Goal: Find specific page/section: Find specific page/section

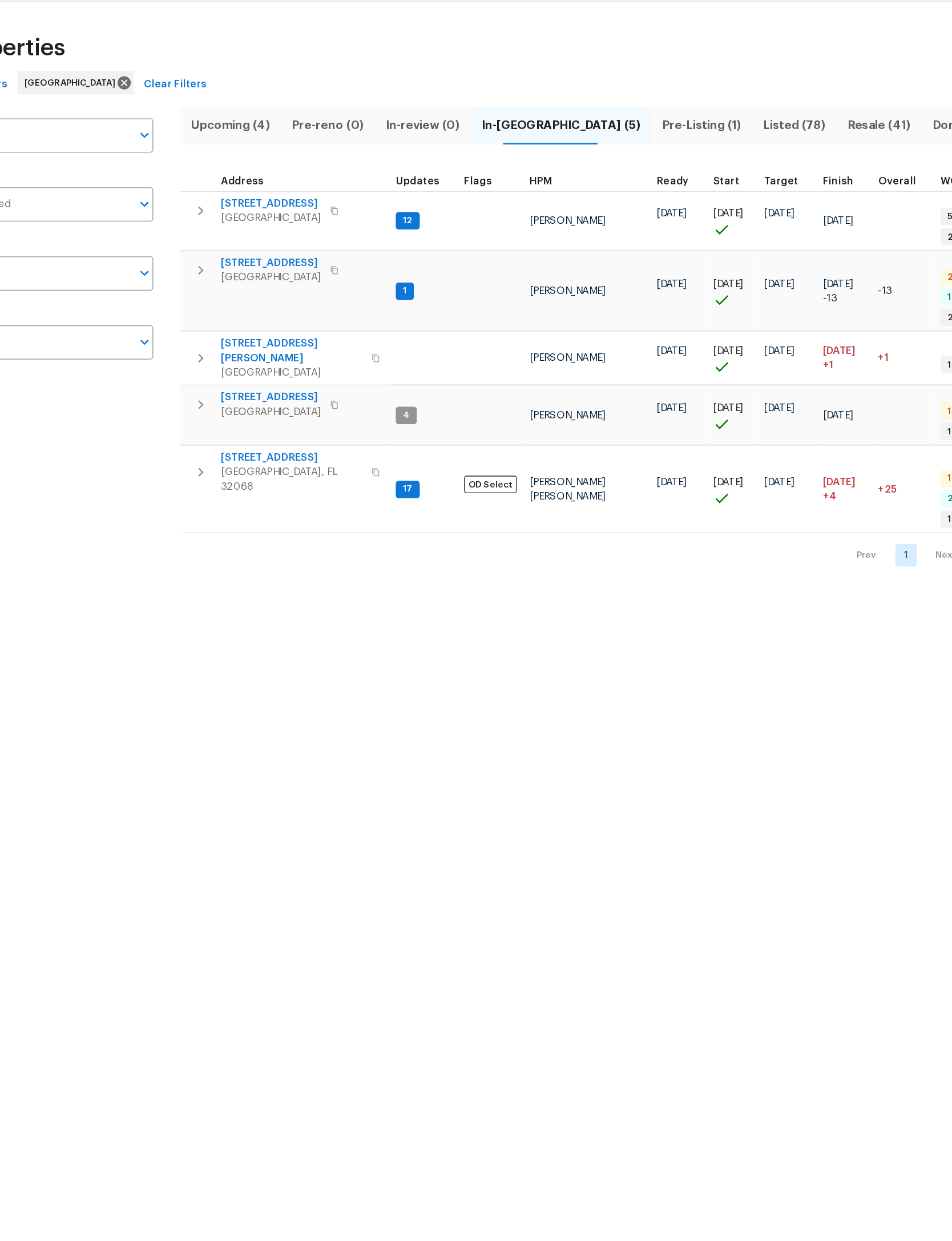
click at [67, 128] on input "Address" at bounding box center [95, 141] width 140 height 27
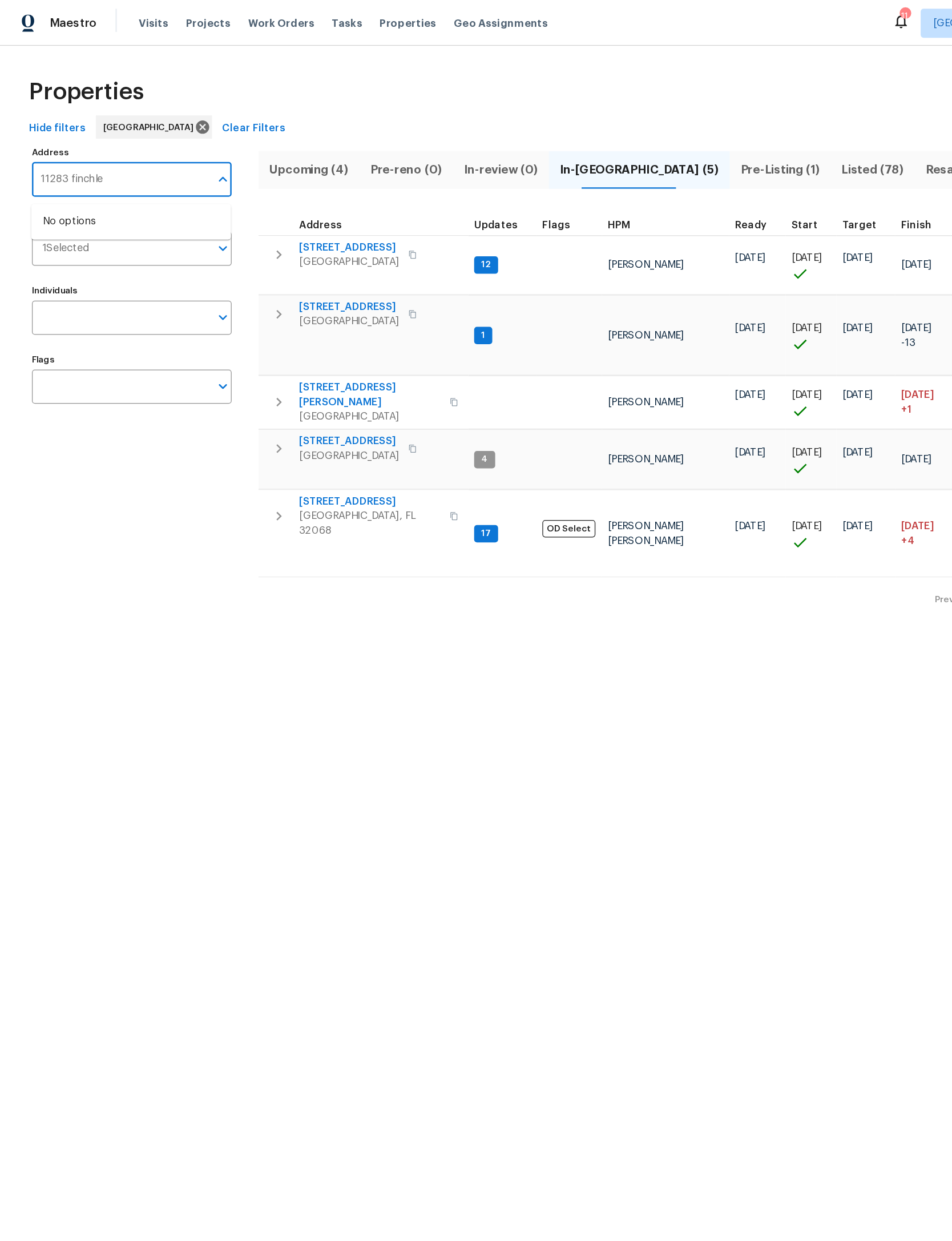
type input "11283 finchley"
click at [91, 171] on li "11283 Finchley Ln Jacksonville FL 32223" at bounding box center [103, 174] width 157 height 19
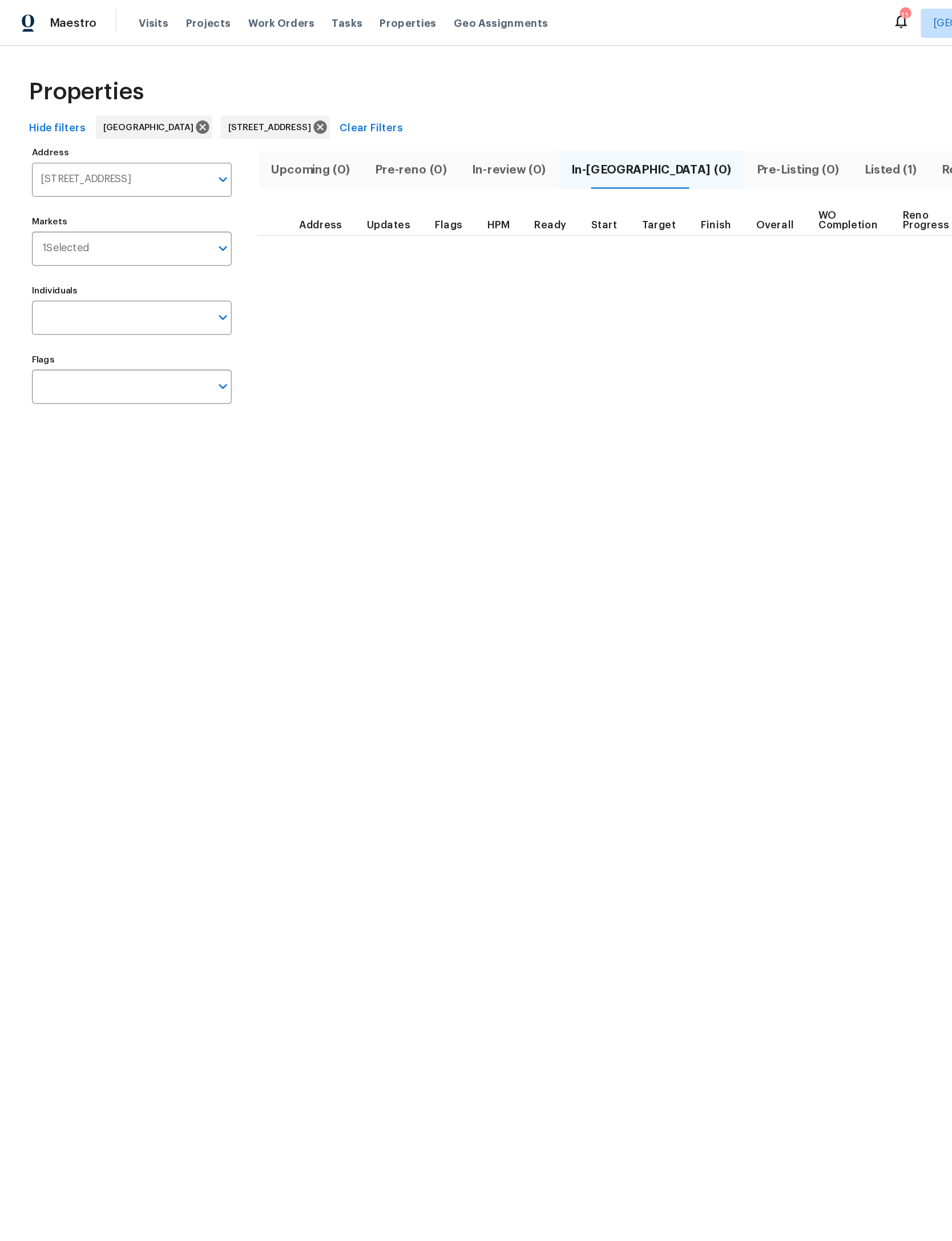
click at [677, 131] on span "Listed (1)" at bounding box center [700, 133] width 47 height 16
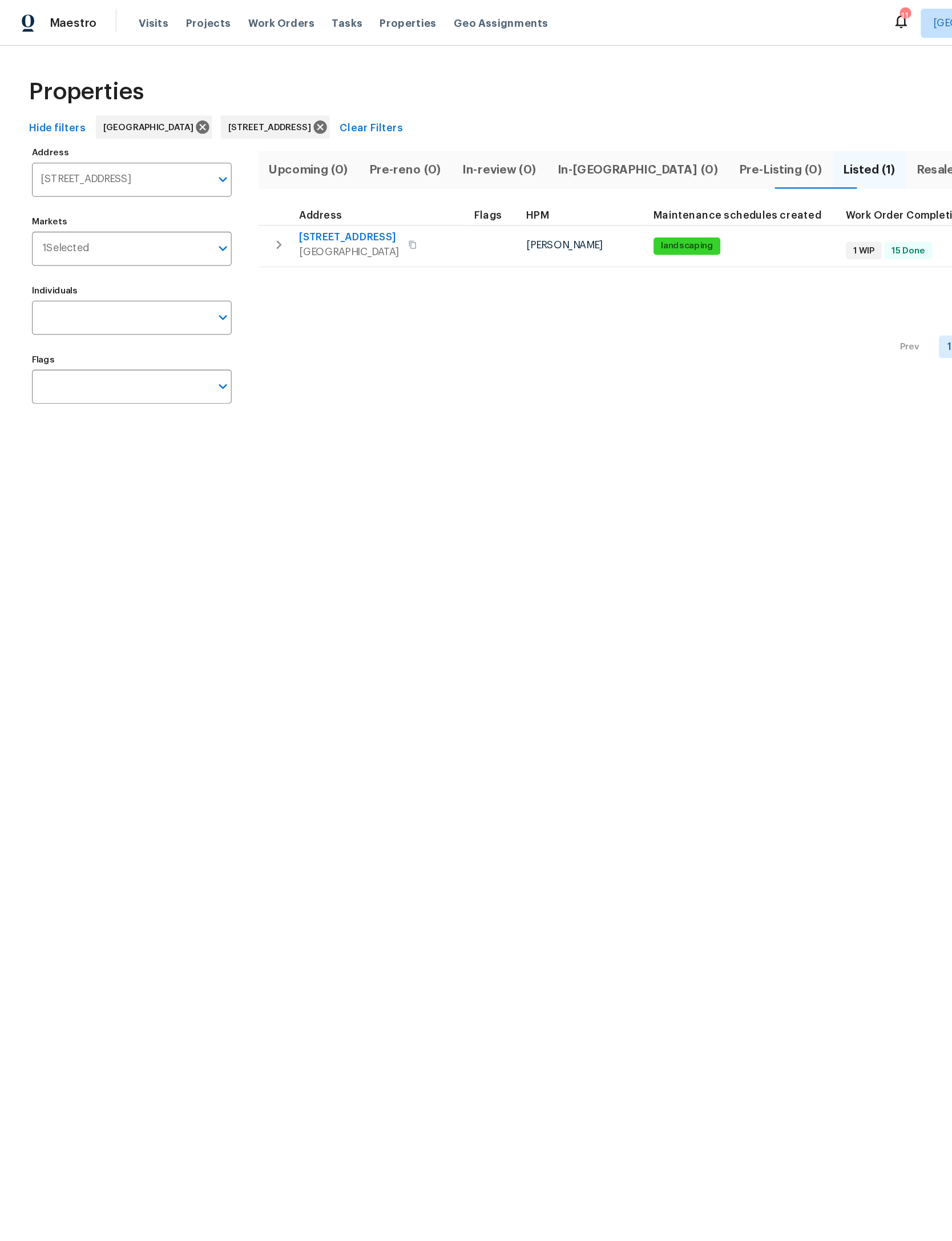
click at [285, 190] on span "11283 Finchley Ln" at bounding box center [275, 187] width 79 height 11
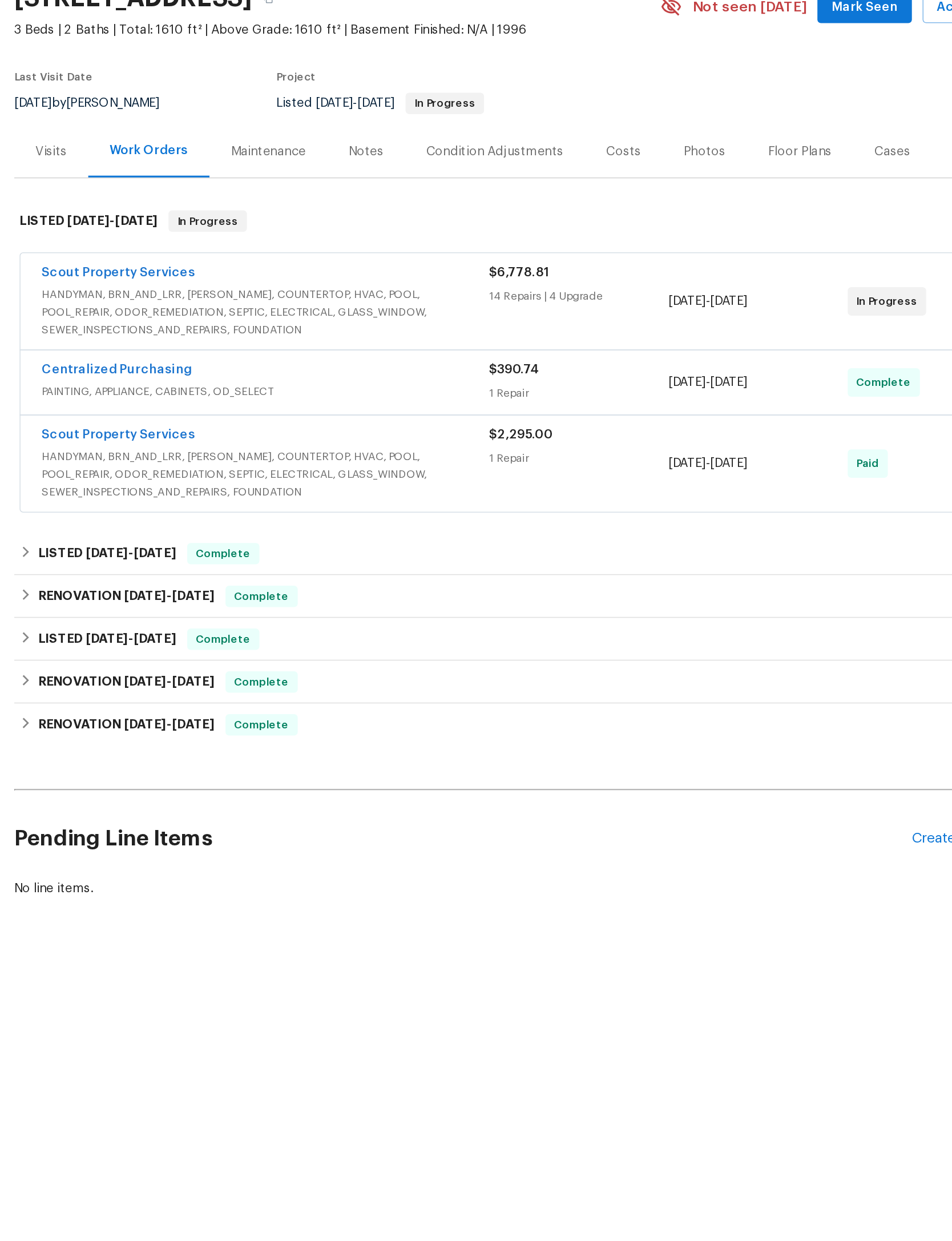
click at [260, 275] on span "HANDYMAN, BRN_AND_LRR, [PERSON_NAME], COUNTERTOP, HVAC, POOL, POOL_REPAIR, ODOR…" at bounding box center [315, 293] width 287 height 34
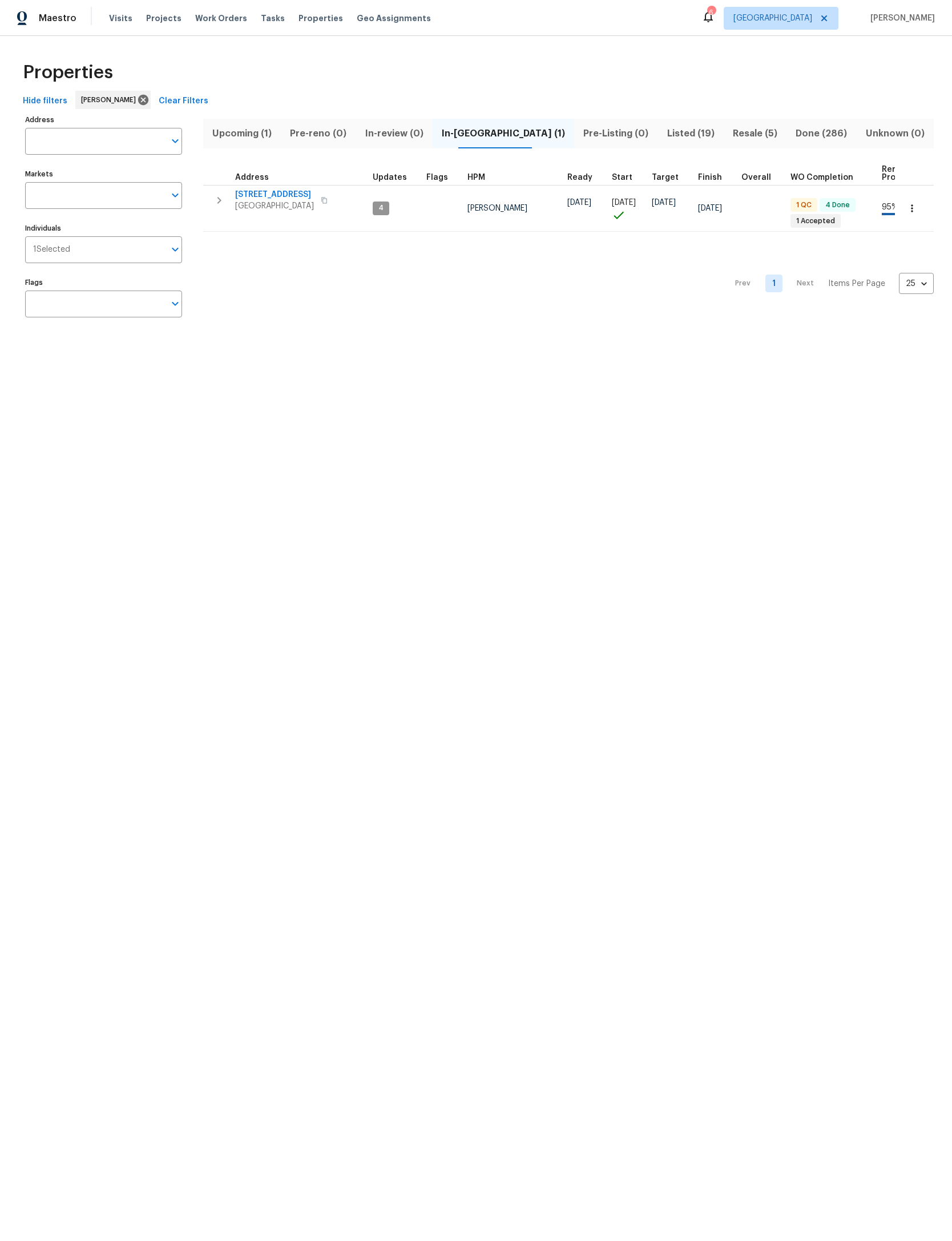
click at [665, 126] on span "Listed (19)" at bounding box center [691, 133] width 52 height 16
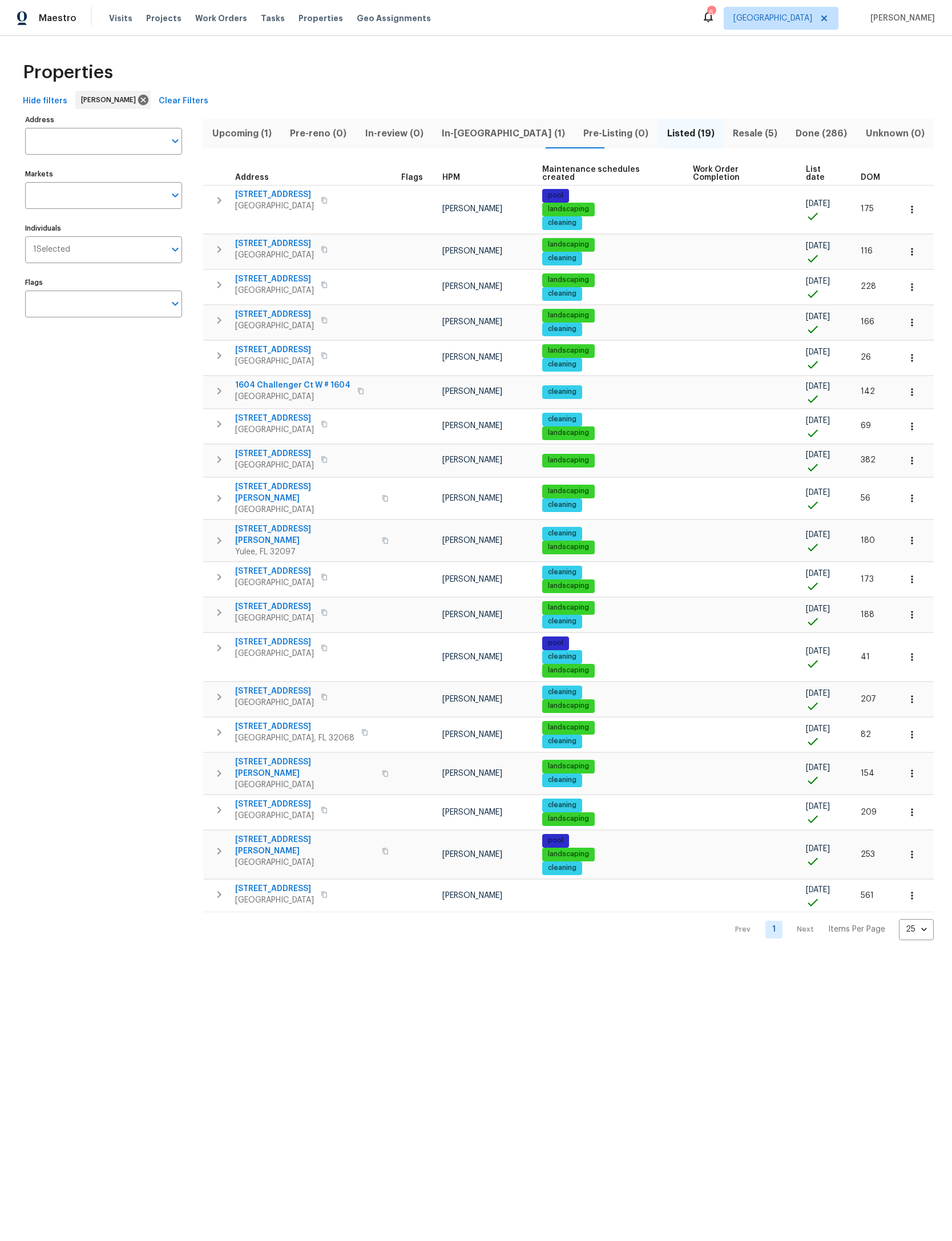
click at [243, 133] on span "Upcoming (1)" at bounding box center [242, 133] width 64 height 16
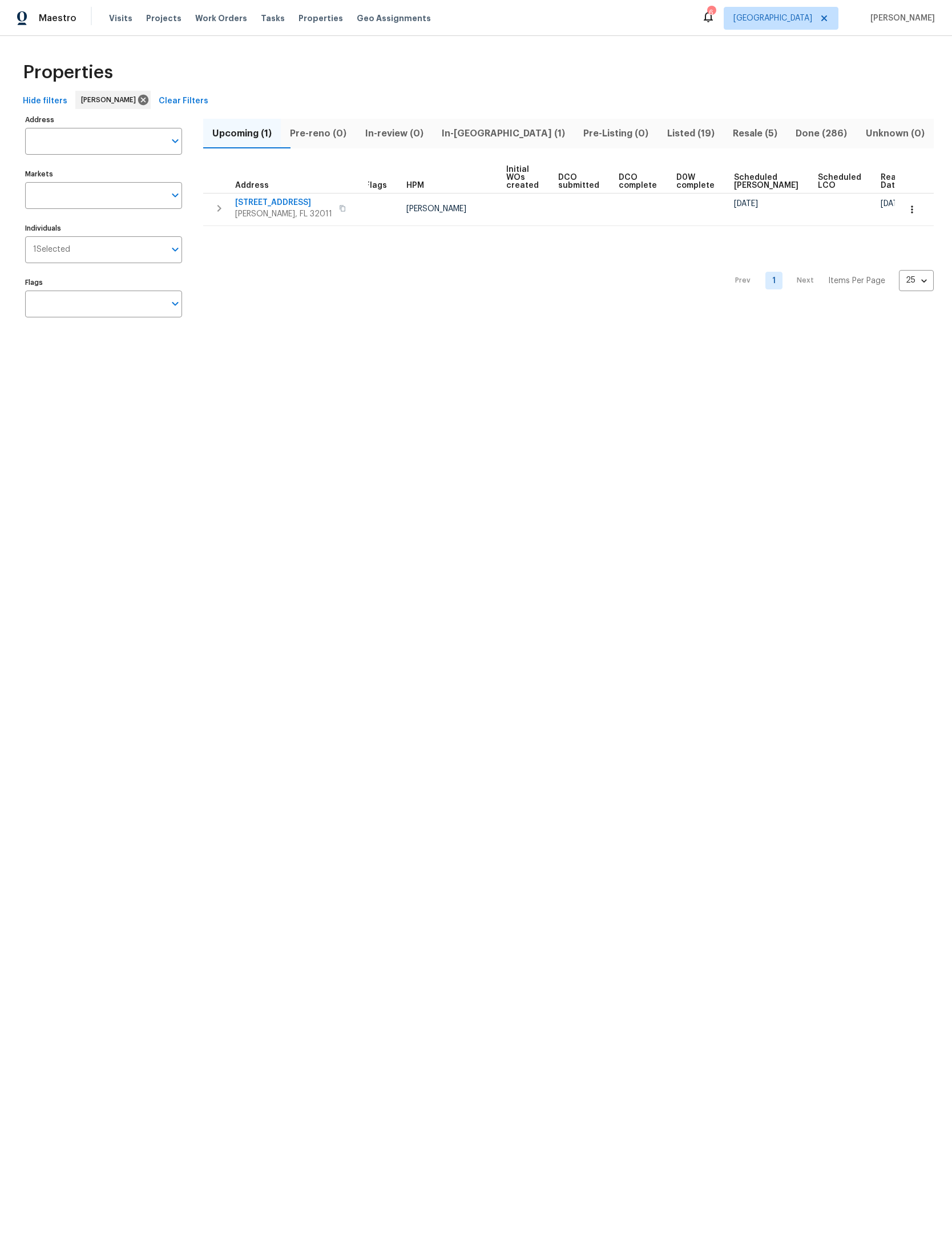
scroll to position [0, 7]
click at [665, 126] on span "Listed (19)" at bounding box center [691, 133] width 52 height 16
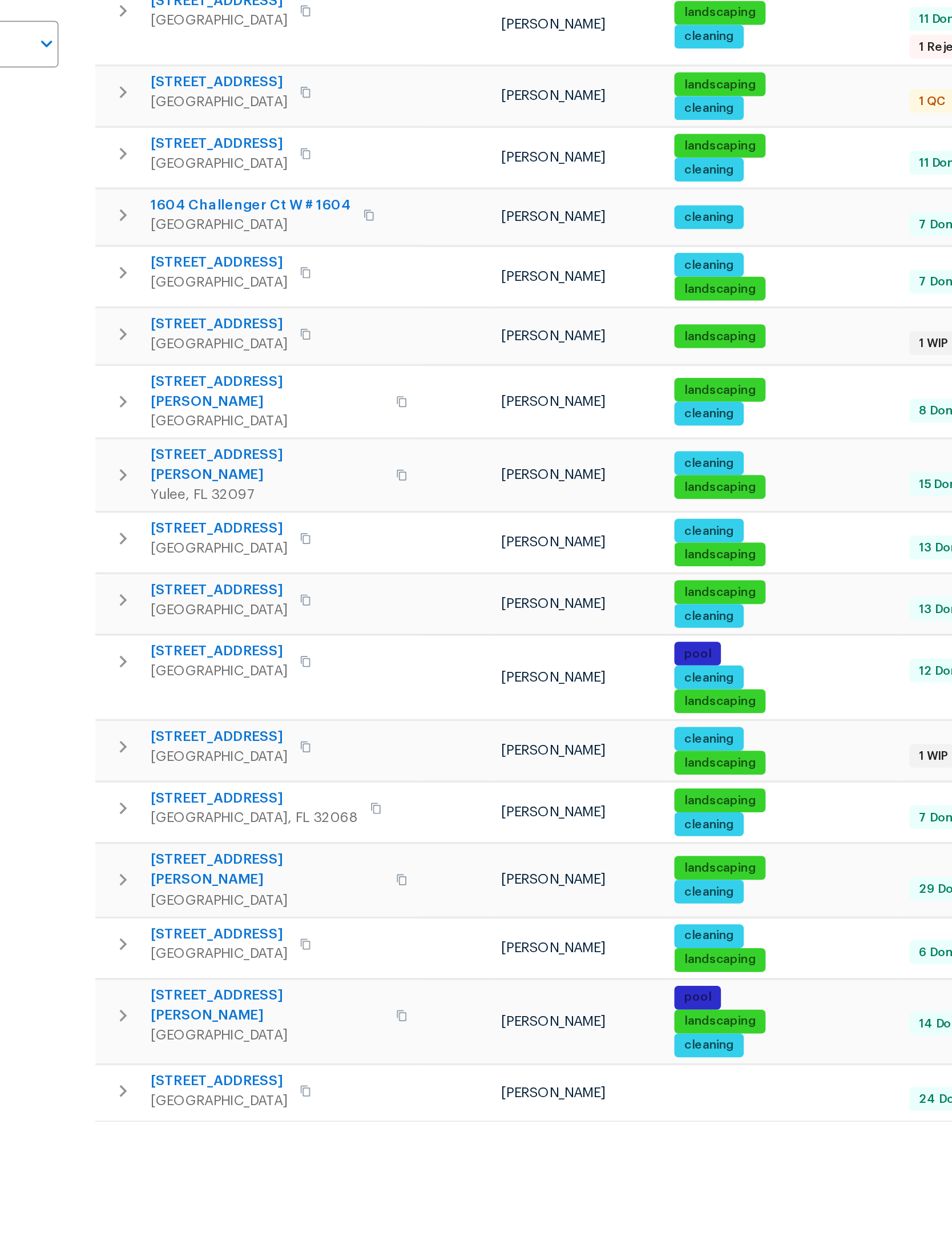
click at [236, 697] on span "5902 Covered Creek Ln" at bounding box center [275, 703] width 79 height 11
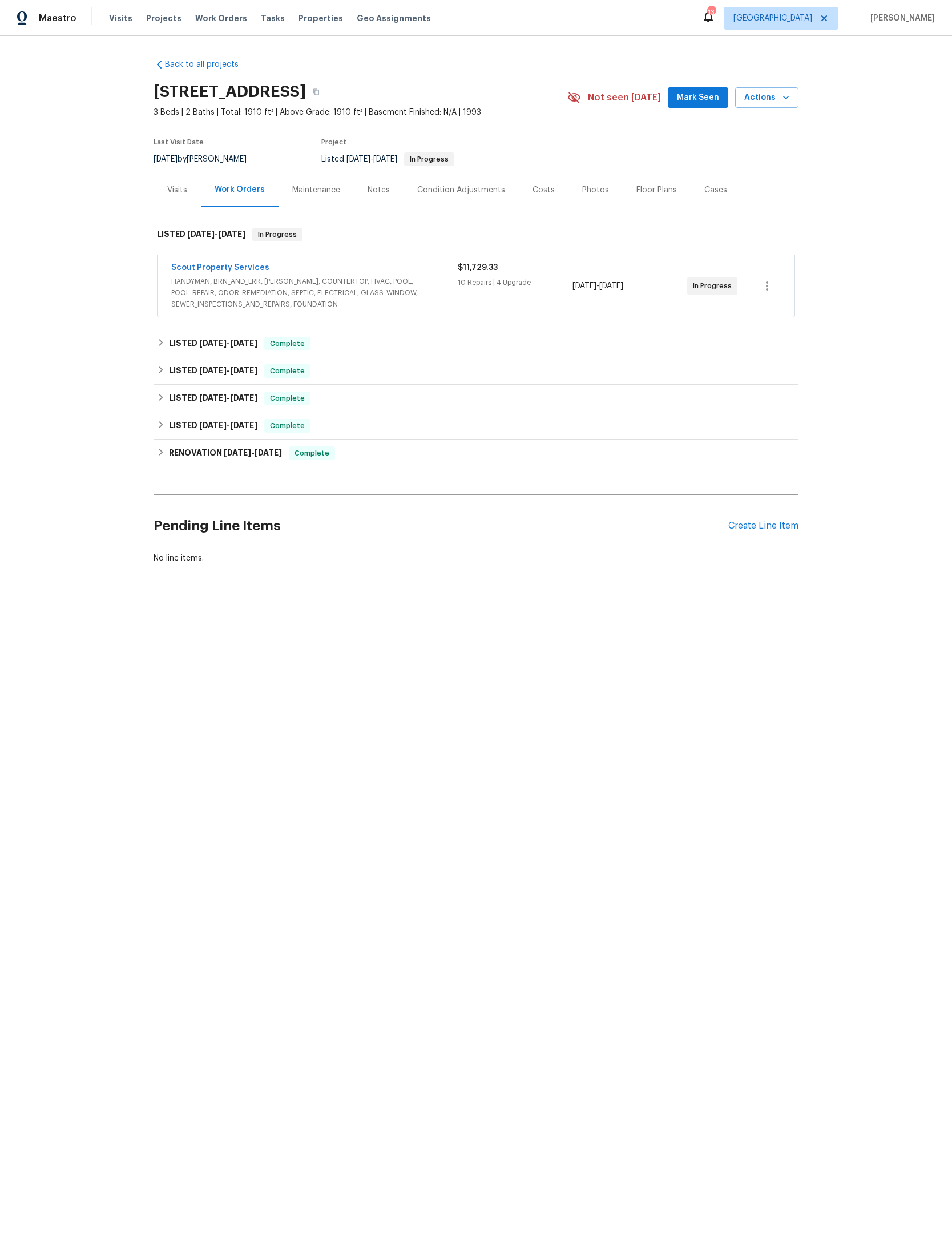
click at [401, 307] on span "HANDYMAN, BRN_AND_LRR, [PERSON_NAME], COUNTERTOP, HVAC, POOL, POOL_REPAIR, ODOR…" at bounding box center [315, 293] width 287 height 34
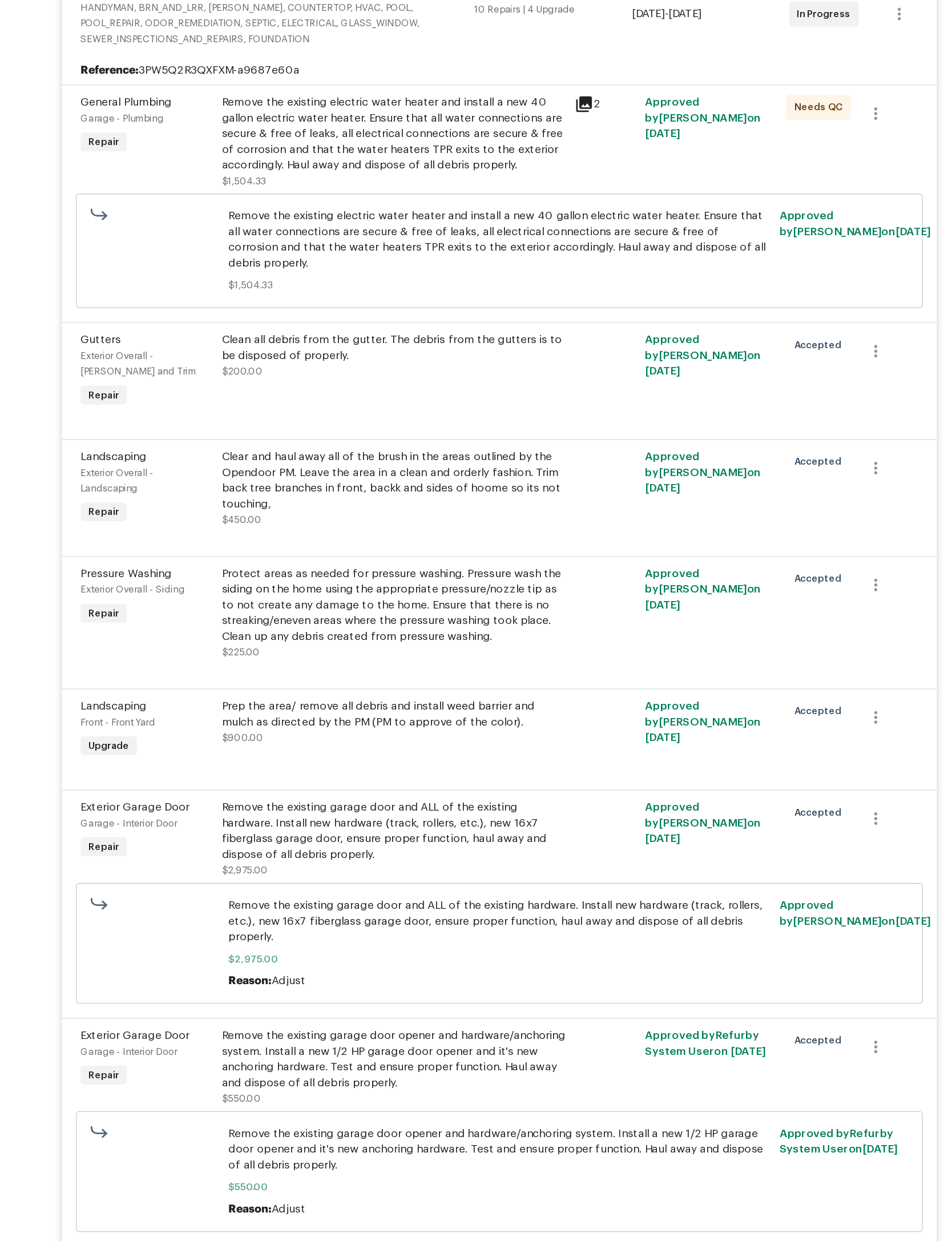
click at [427, 325] on div "Reference: 3PW5Q2R3QXFXM-a9687e60a" at bounding box center [476, 335] width 637 height 21
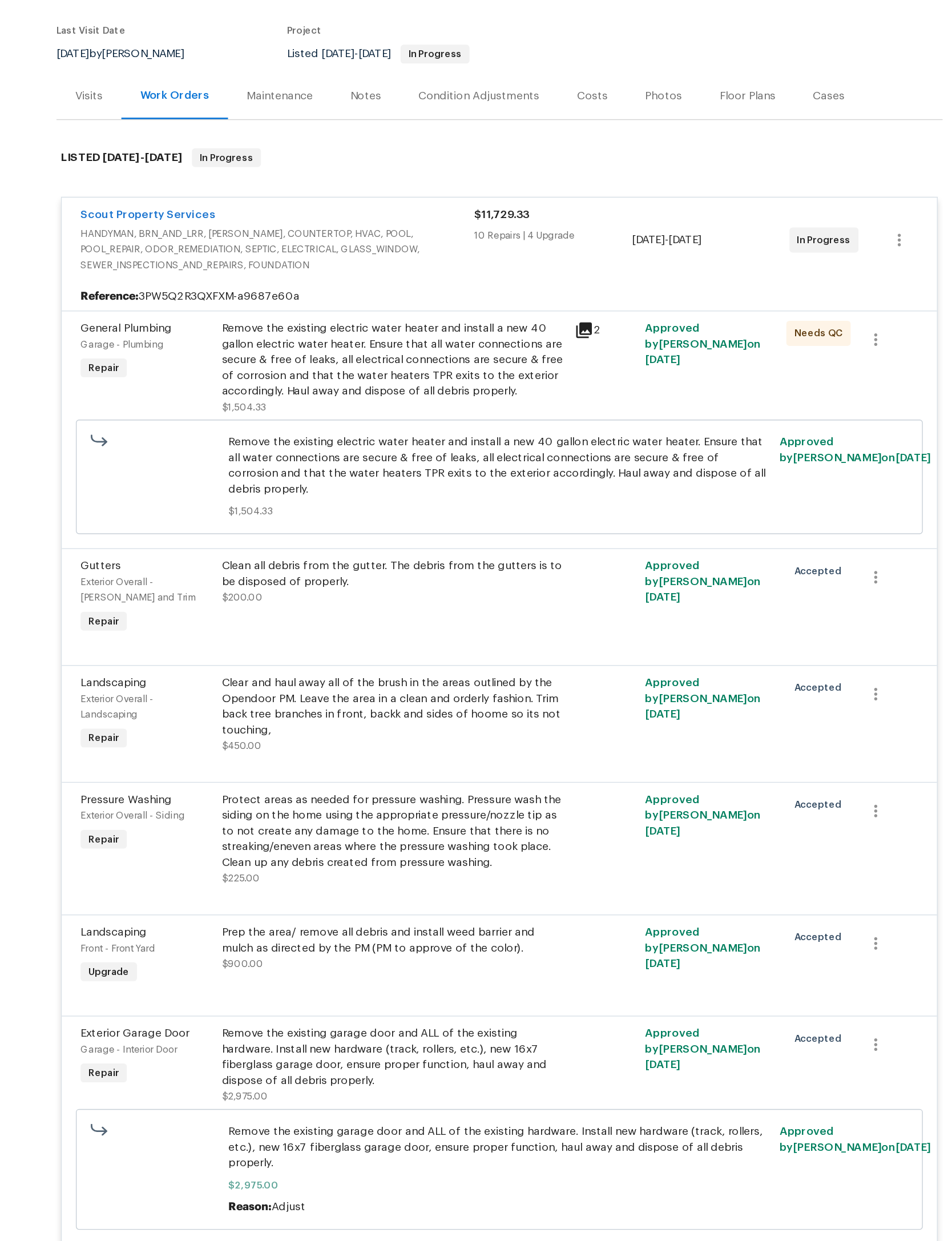
click at [457, 270] on div "$11,729.33 10 Repairs | 4 Upgrade" at bounding box center [515, 294] width 115 height 48
